Goal: Task Accomplishment & Management: Complete application form

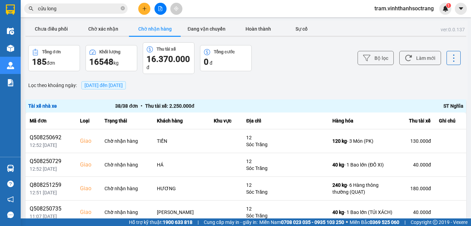
click at [171, 28] on button "Chờ nhận hàng" at bounding box center [155, 29] width 52 height 14
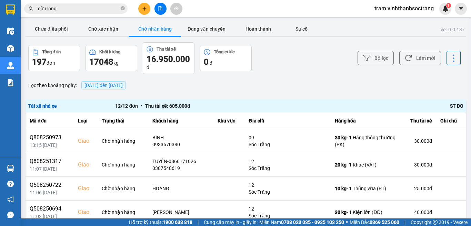
click at [154, 33] on button "Chờ nhận hàng" at bounding box center [155, 29] width 52 height 14
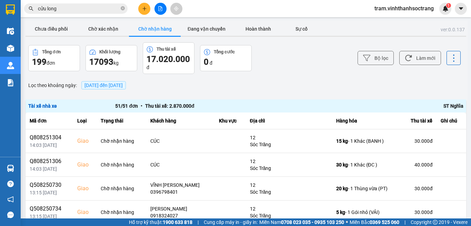
click at [115, 88] on span "[DATE] đến [DATE]" at bounding box center [103, 86] width 38 height 6
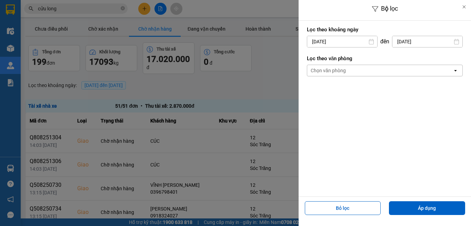
click at [338, 43] on input "[DATE]" at bounding box center [342, 41] width 70 height 11
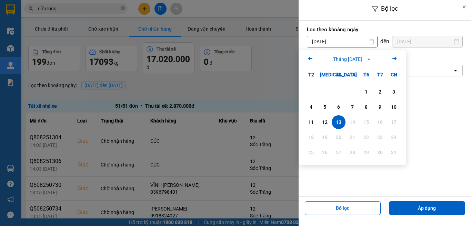
click at [310, 60] on icon "Arrow Left" at bounding box center [310, 58] width 8 height 8
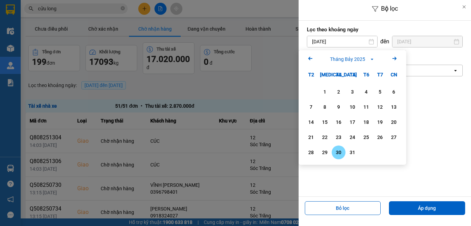
click at [343, 154] on div "30" at bounding box center [339, 153] width 14 height 14
type input "[DATE]"
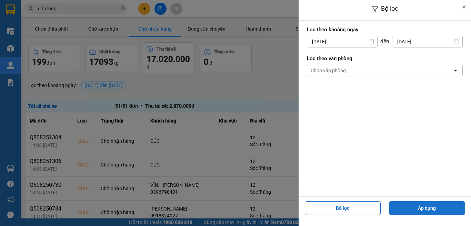
click at [421, 208] on button "Áp dụng" at bounding box center [427, 209] width 76 height 14
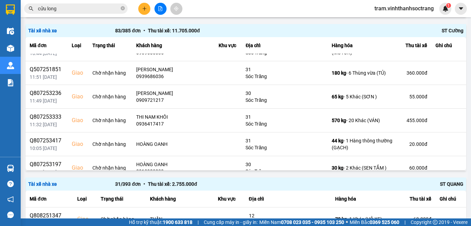
scroll to position [1788, 0]
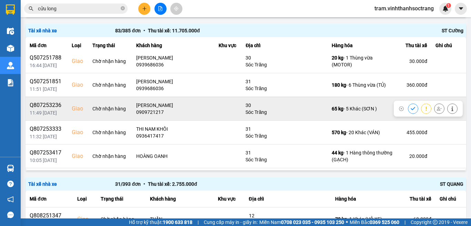
click at [411, 109] on icon at bounding box center [413, 109] width 5 height 5
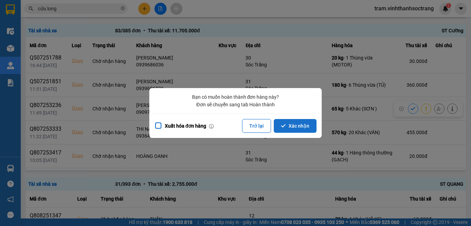
click at [292, 122] on button "Xác nhận" at bounding box center [295, 126] width 43 height 14
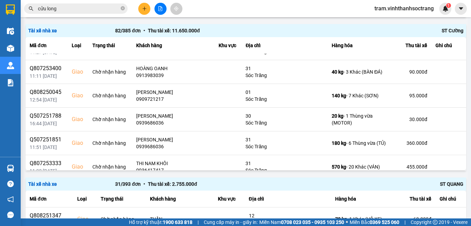
scroll to position [1696, 0]
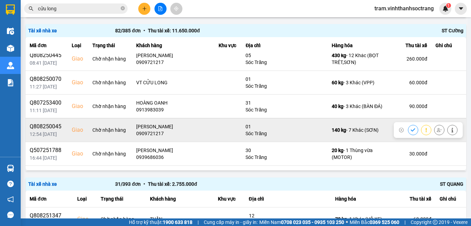
click at [411, 131] on icon at bounding box center [413, 130] width 4 height 3
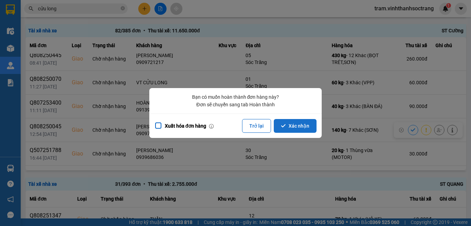
click at [308, 127] on button "Xác nhận" at bounding box center [295, 126] width 43 height 14
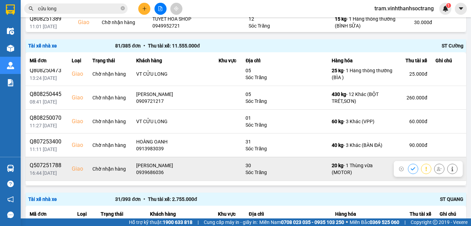
scroll to position [1637, 0]
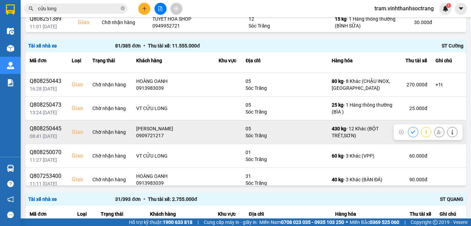
click at [411, 132] on icon at bounding box center [413, 132] width 5 height 5
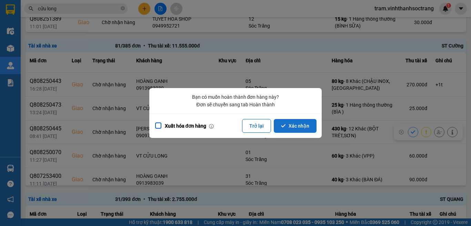
click at [306, 126] on button "Xác nhận" at bounding box center [295, 126] width 43 height 14
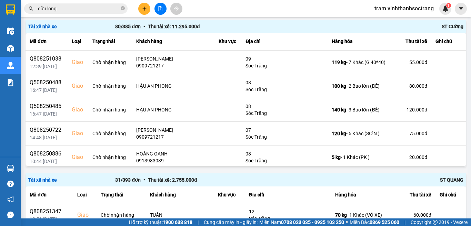
scroll to position [1407, 0]
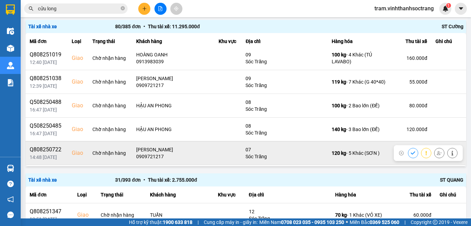
click at [411, 153] on icon at bounding box center [413, 153] width 5 height 5
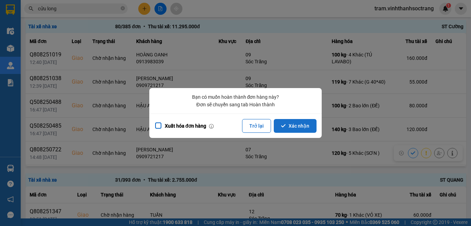
click at [294, 124] on button "Xác nhận" at bounding box center [295, 126] width 43 height 14
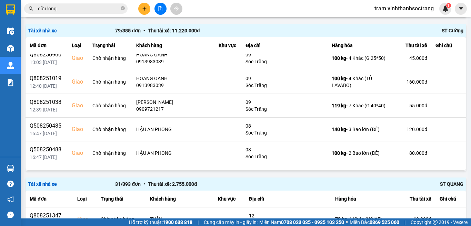
scroll to position [1387, 0]
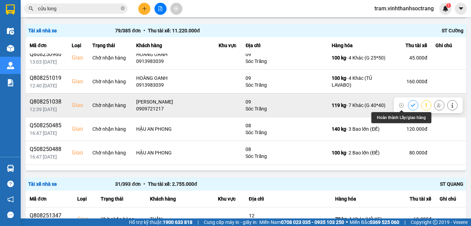
click at [411, 106] on icon at bounding box center [413, 105] width 4 height 3
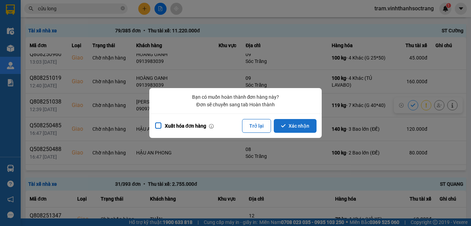
click at [310, 127] on button "Xác nhận" at bounding box center [295, 126] width 43 height 14
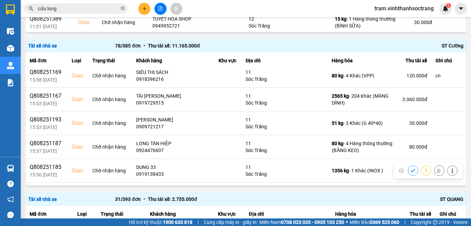
scroll to position [980, 0]
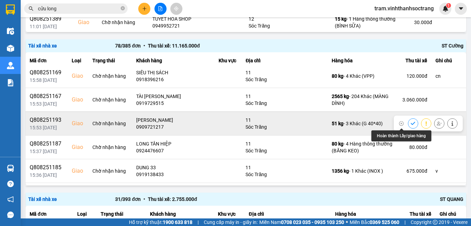
click at [411, 123] on icon at bounding box center [413, 123] width 5 height 5
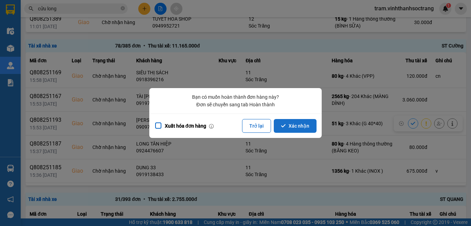
click at [298, 127] on button "Xác nhận" at bounding box center [295, 126] width 43 height 14
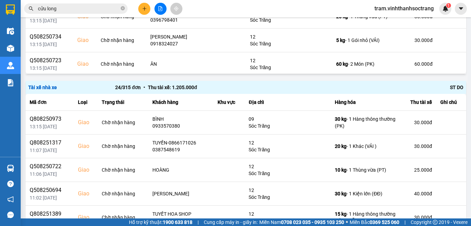
scroll to position [0, 0]
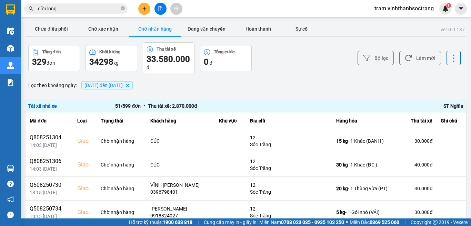
click at [122, 87] on span "[DATE] đến [DATE]" at bounding box center [103, 86] width 38 height 6
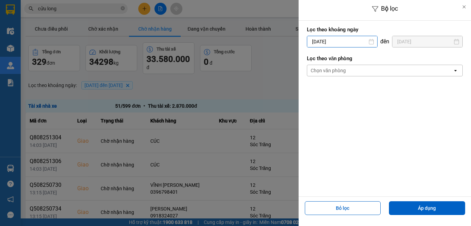
click at [352, 36] on input "[DATE]" at bounding box center [342, 41] width 70 height 11
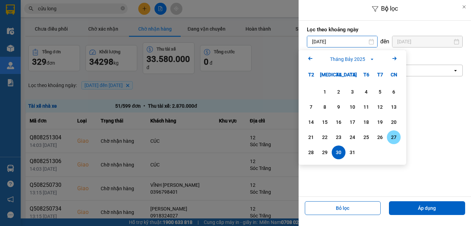
click at [389, 136] on div "27" at bounding box center [394, 137] width 10 height 8
type input "[DATE]"
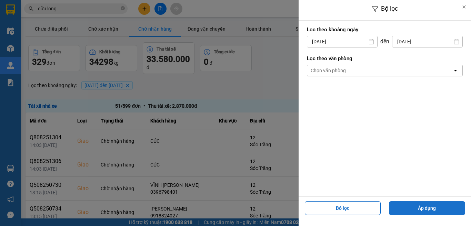
click at [404, 204] on button "Áp dụng" at bounding box center [427, 209] width 76 height 14
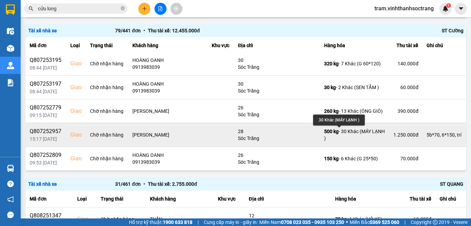
scroll to position [417, 0]
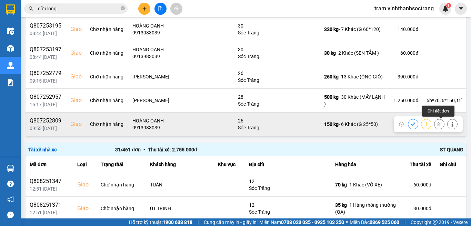
click at [447, 125] on button at bounding box center [452, 124] width 10 height 12
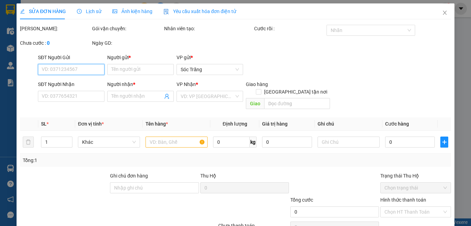
type input "VIỆT NHẬT"
type input "0913983039"
type input "HOÀNG OANH"
checkbox input "true"
type input "26"
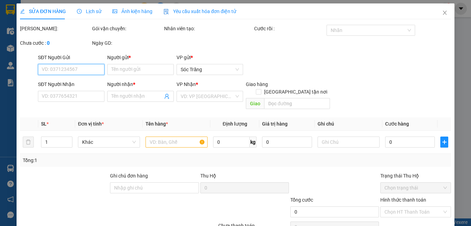
type input "70.000"
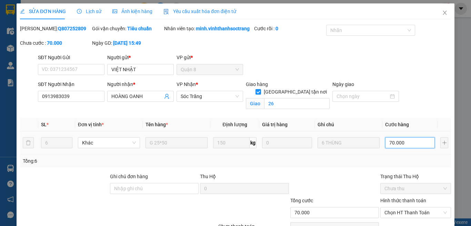
click at [412, 149] on input "70.000" at bounding box center [410, 143] width 50 height 11
type input "1"
type input "13"
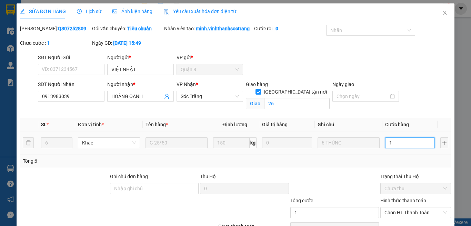
type input "13"
type input "130"
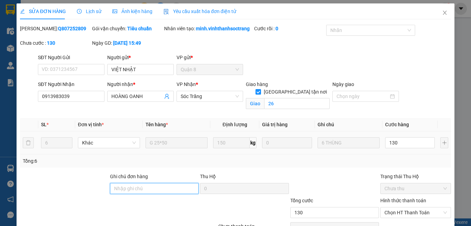
type input "130.000"
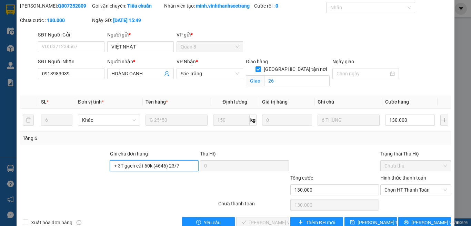
scroll to position [34, 0]
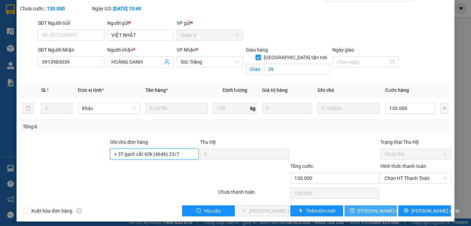
type input "+ 3T gạch cắt 60k (4646) 23/7"
click at [379, 217] on button "[PERSON_NAME] thay đổi" at bounding box center [370, 211] width 53 height 11
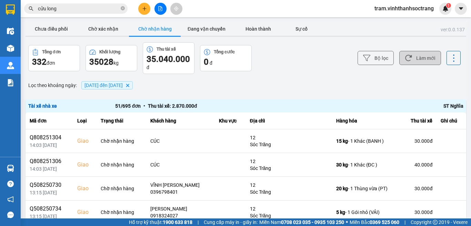
click at [423, 60] on button "Làm mới" at bounding box center [420, 58] width 42 height 14
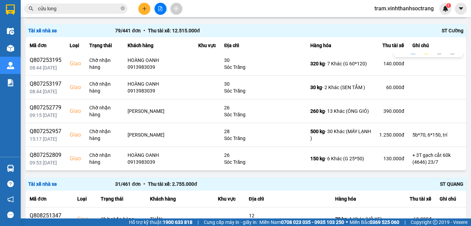
scroll to position [1801, 0]
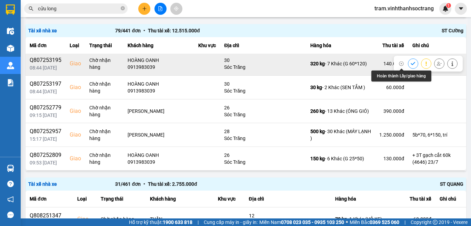
click at [411, 62] on icon at bounding box center [413, 63] width 5 height 5
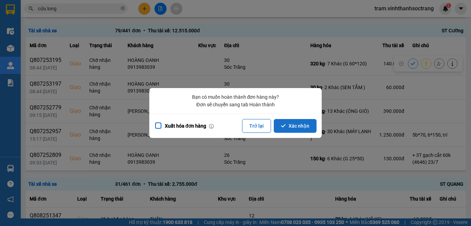
click at [301, 127] on button "Xác nhận" at bounding box center [295, 126] width 43 height 14
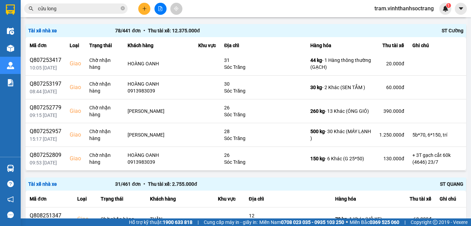
scroll to position [1777, 0]
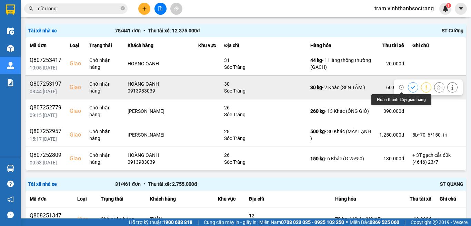
click at [408, 88] on button at bounding box center [413, 87] width 10 height 12
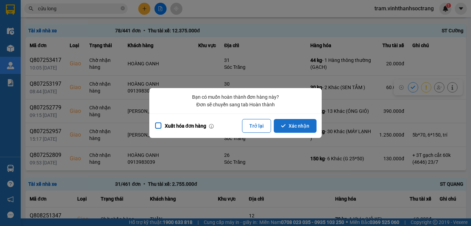
click at [291, 129] on button "Xác nhận" at bounding box center [295, 126] width 43 height 14
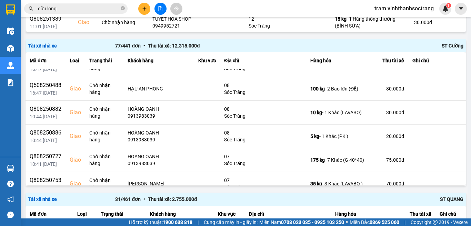
scroll to position [1753, 0]
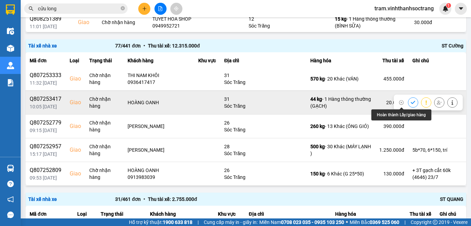
click at [411, 102] on icon at bounding box center [413, 102] width 5 height 5
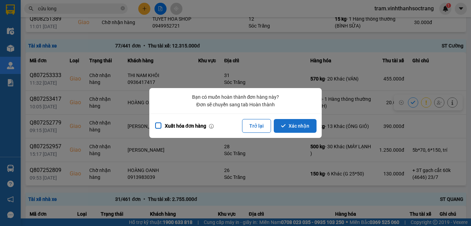
click at [293, 126] on button "Xác nhận" at bounding box center [295, 126] width 43 height 14
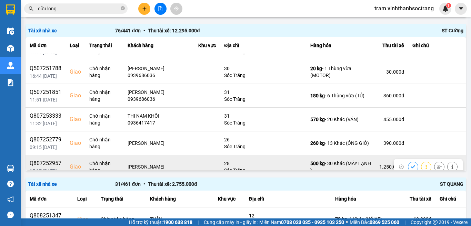
scroll to position [1660, 0]
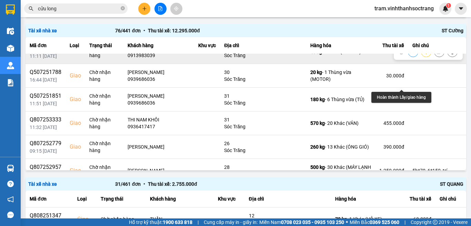
click at [411, 54] on icon at bounding box center [413, 52] width 5 height 5
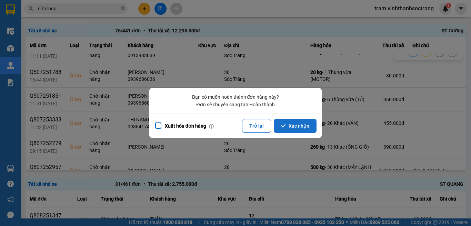
click at [311, 121] on button "Xác nhận" at bounding box center [295, 126] width 43 height 14
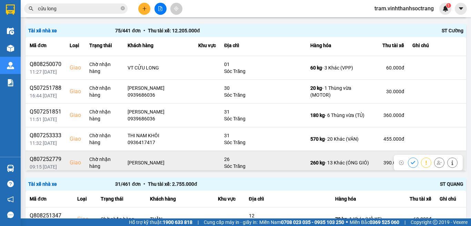
scroll to position [1602, 0]
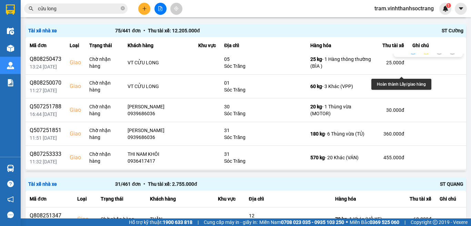
click at [411, 51] on icon at bounding box center [413, 49] width 5 height 5
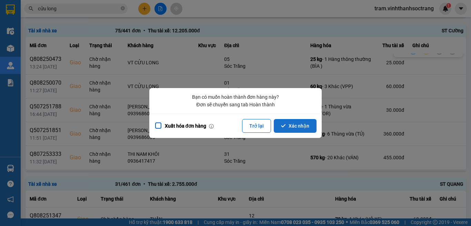
click at [304, 131] on button "Xác nhận" at bounding box center [295, 126] width 43 height 14
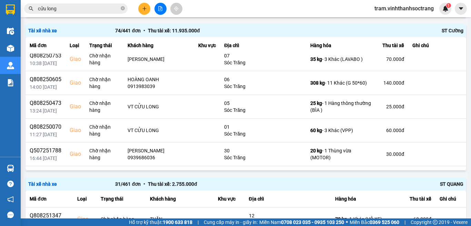
scroll to position [1531, 0]
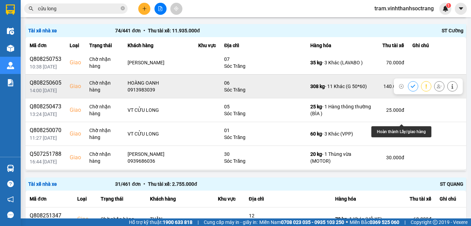
click at [411, 89] on icon at bounding box center [413, 86] width 5 height 5
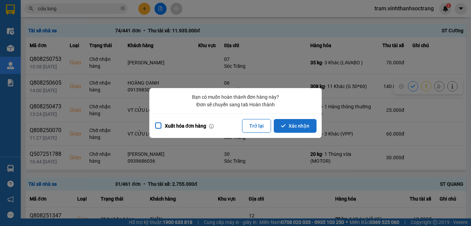
click at [311, 126] on button "Xác nhận" at bounding box center [295, 126] width 43 height 14
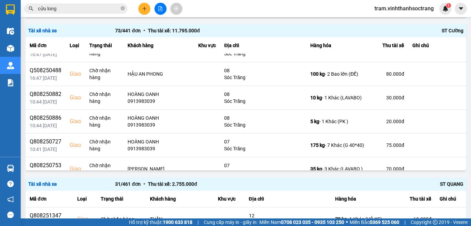
scroll to position [1517, 0]
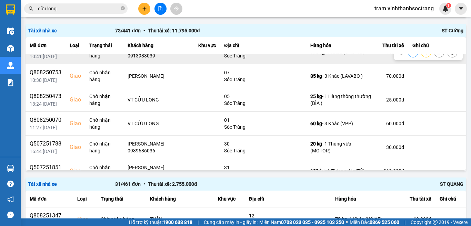
click at [411, 55] on icon at bounding box center [413, 52] width 5 height 5
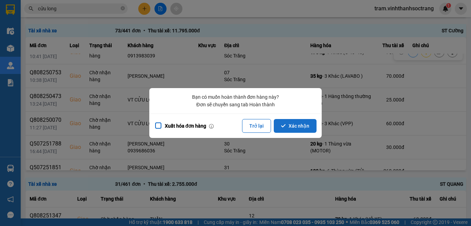
click at [301, 128] on button "Xác nhận" at bounding box center [295, 126] width 43 height 14
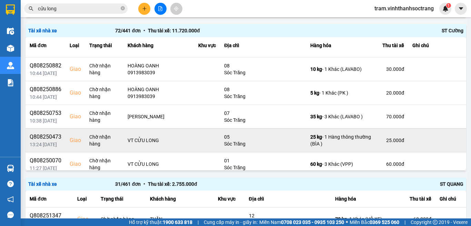
scroll to position [1448, 0]
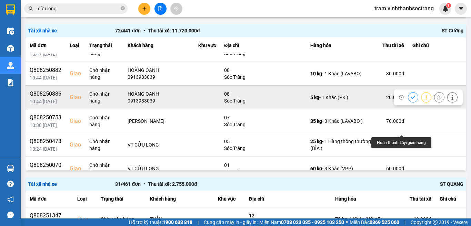
click at [408, 103] on button at bounding box center [413, 97] width 10 height 12
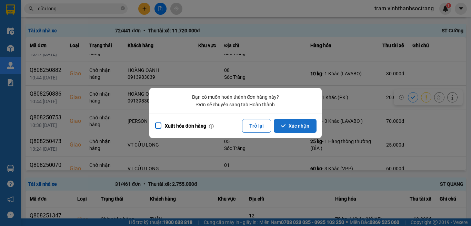
click at [294, 129] on button "Xác nhận" at bounding box center [295, 126] width 43 height 14
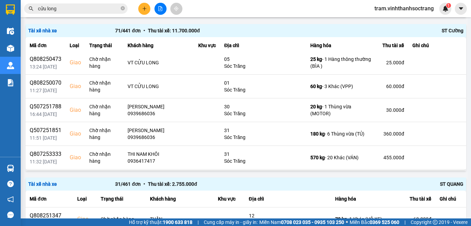
scroll to position [1473, 0]
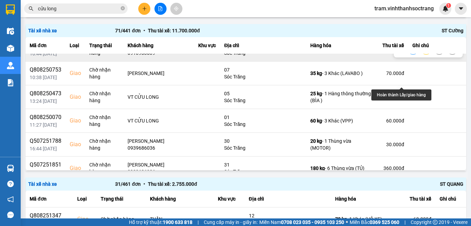
click at [411, 52] on icon at bounding box center [413, 49] width 5 height 5
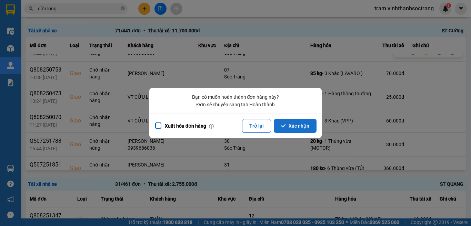
click at [297, 128] on button "Xác nhận" at bounding box center [295, 126] width 43 height 14
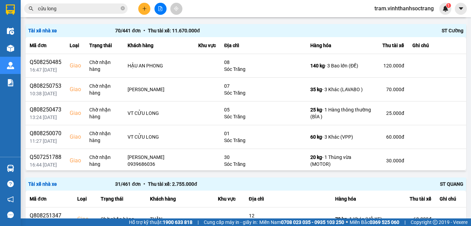
scroll to position [1414, 0]
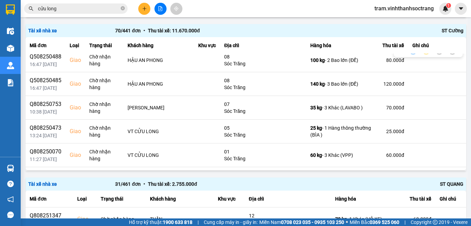
click at [408, 55] on button at bounding box center [413, 49] width 10 height 12
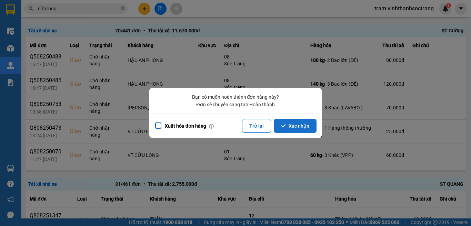
click at [302, 133] on button "Xác nhận" at bounding box center [295, 126] width 43 height 14
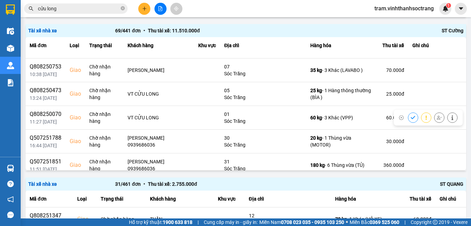
scroll to position [1390, 0]
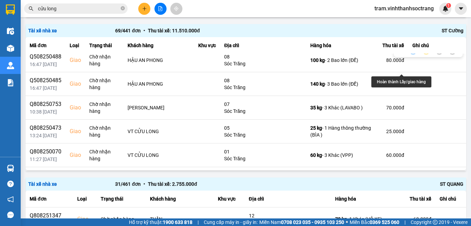
click at [411, 51] on icon at bounding box center [413, 49] width 5 height 5
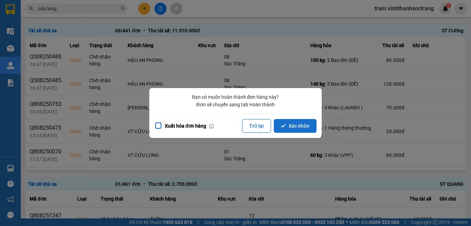
click at [302, 125] on button "Xác nhận" at bounding box center [295, 126] width 43 height 14
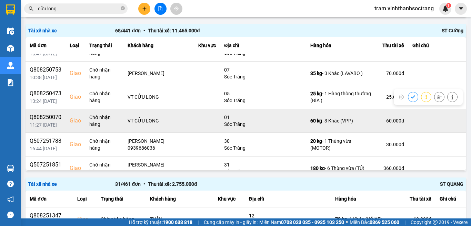
scroll to position [1367, 0]
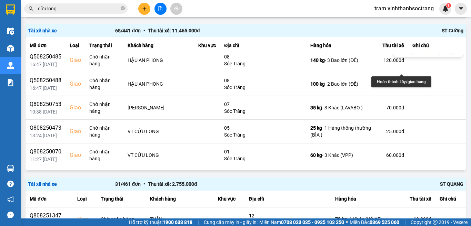
click at [411, 51] on icon at bounding box center [413, 49] width 5 height 5
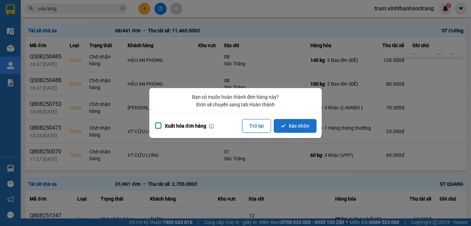
click at [291, 124] on button "Xác nhận" at bounding box center [295, 126] width 43 height 14
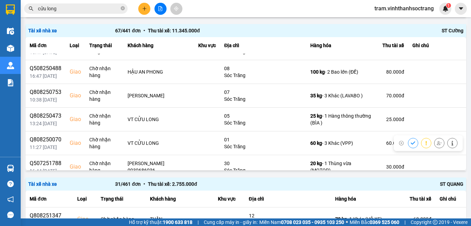
scroll to position [1343, 0]
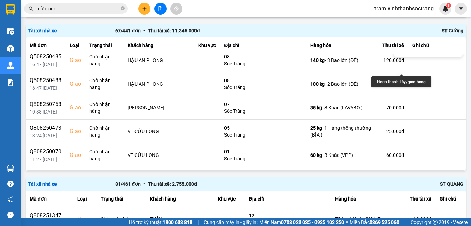
click at [411, 51] on icon at bounding box center [413, 49] width 5 height 5
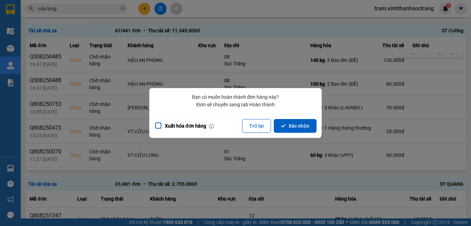
click at [305, 119] on div "Xuất hóa đơn hàng Trở lại Xác nhận" at bounding box center [235, 126] width 172 height 24
click at [302, 123] on button "Xác nhận" at bounding box center [295, 126] width 43 height 14
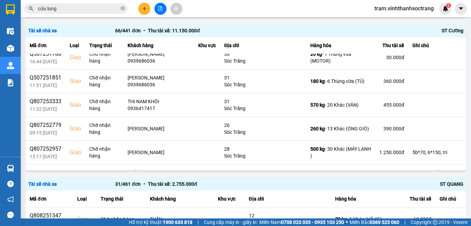
scroll to position [1491, 0]
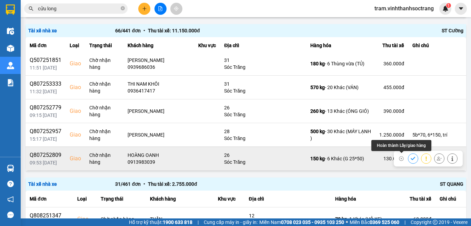
click at [408, 159] on button at bounding box center [413, 159] width 10 height 12
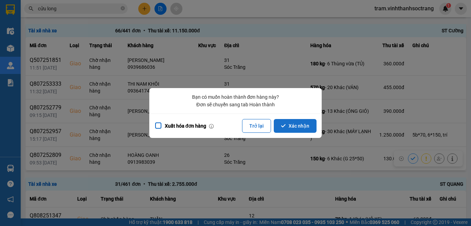
click at [283, 123] on button "Xác nhận" at bounding box center [295, 126] width 43 height 14
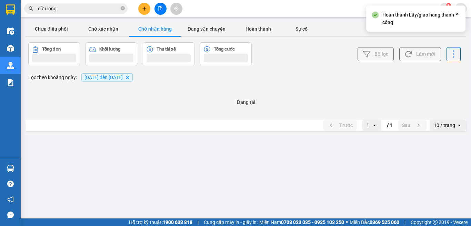
scroll to position [0, 0]
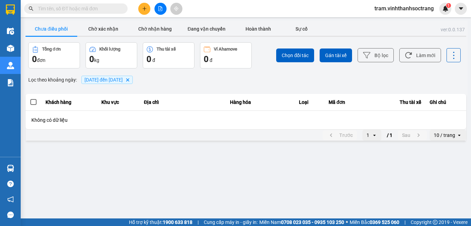
click at [130, 78] on icon "Delete" at bounding box center [127, 80] width 4 height 4
click at [262, 32] on button "Hoàn thành" at bounding box center [258, 29] width 52 height 14
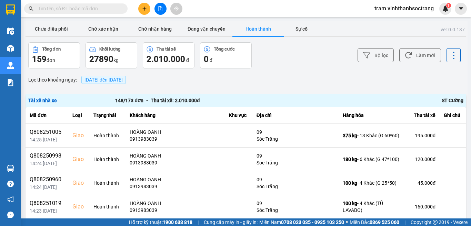
click at [254, 29] on button "Hoàn thành" at bounding box center [258, 29] width 52 height 14
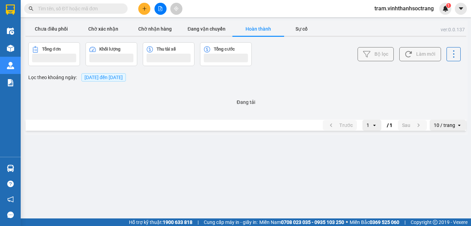
click at [254, 29] on button "Hoàn thành" at bounding box center [258, 29] width 52 height 14
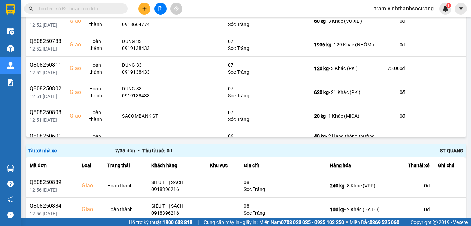
scroll to position [951, 0]
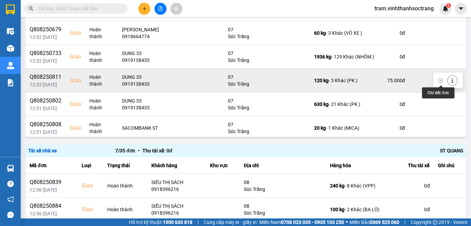
click at [450, 82] on icon at bounding box center [452, 80] width 5 height 5
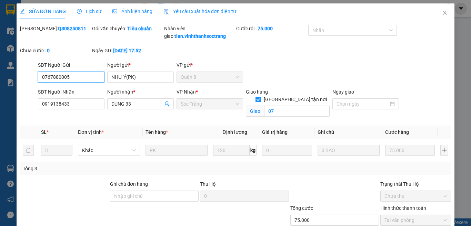
type input "0767880005"
type input "NHƯ Ý(PK)"
type input "0919138433"
type input "DUNG 33"
checkbox input "true"
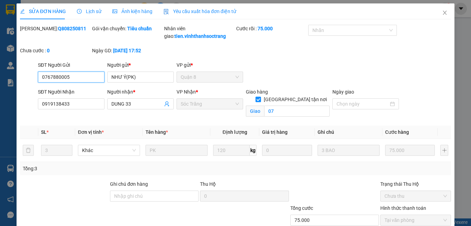
type input "07"
type input "75.000"
click at [443, 14] on icon "close" at bounding box center [445, 13] width 4 height 4
